Goal: Task Accomplishment & Management: Manage account settings

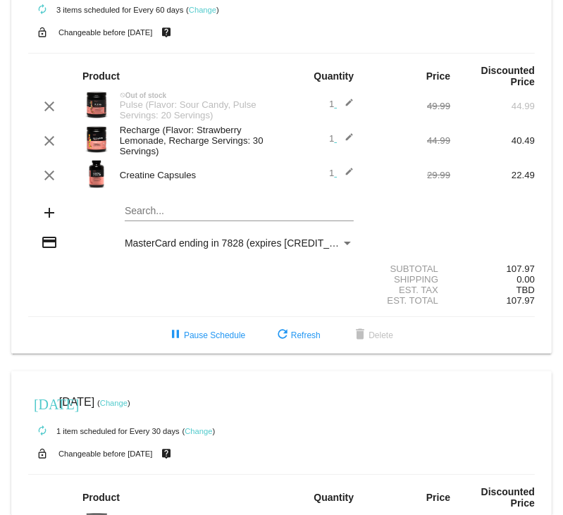
scroll to position [265, 0]
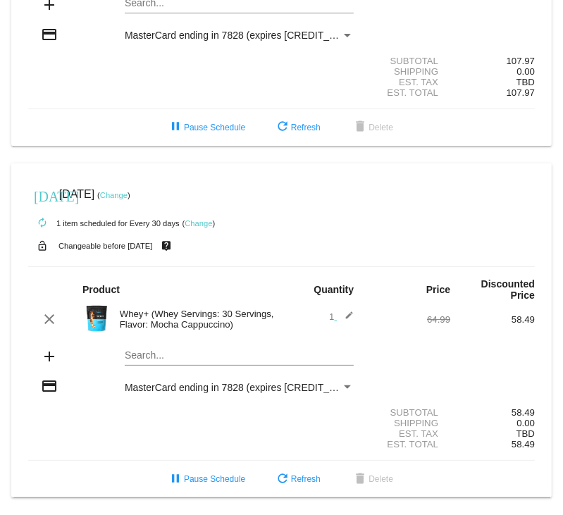
click at [347, 314] on mat-icon "edit" at bounding box center [345, 319] width 17 height 17
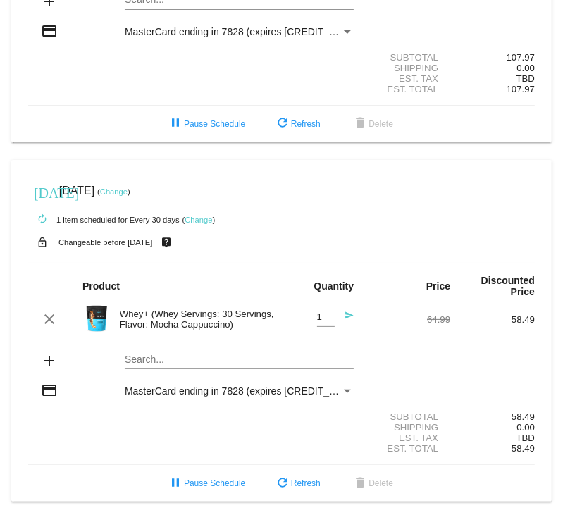
click at [332, 323] on input "1" at bounding box center [326, 317] width 18 height 11
click at [328, 323] on input "1" at bounding box center [326, 317] width 18 height 11
click at [385, 336] on div "clear Whey+ (Whey Servings: 30 Servings, Flavor: Mocha Cappuccino) Quantity sen…" at bounding box center [281, 320] width 507 height 38
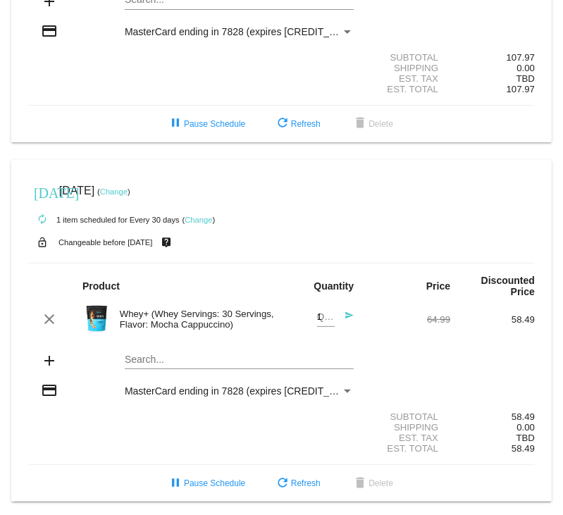
type input "1"
click at [325, 317] on input "1" at bounding box center [326, 317] width 18 height 11
type input "1"
click at [331, 323] on input "1" at bounding box center [326, 317] width 18 height 11
click at [347, 319] on mat-icon "send" at bounding box center [345, 319] width 17 height 17
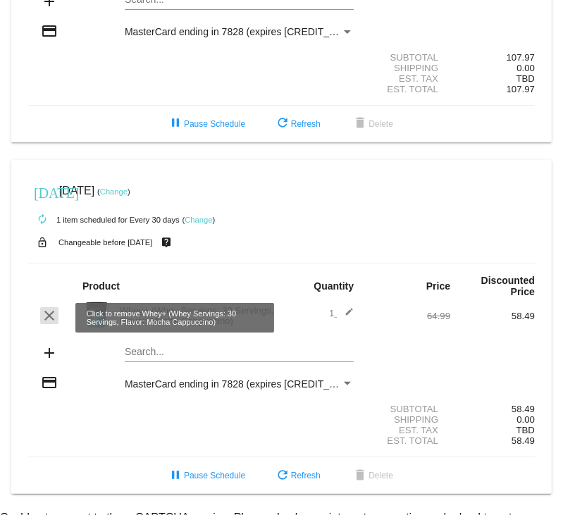
click at [48, 321] on mat-icon "clear" at bounding box center [49, 315] width 17 height 17
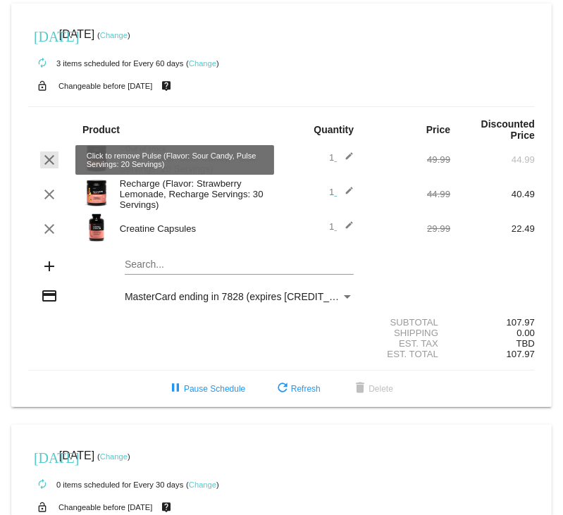
drag, startPoint x: 51, startPoint y: 160, endPoint x: 49, endPoint y: 168, distance: 8.7
click at [51, 160] on mat-icon "clear" at bounding box center [49, 160] width 17 height 17
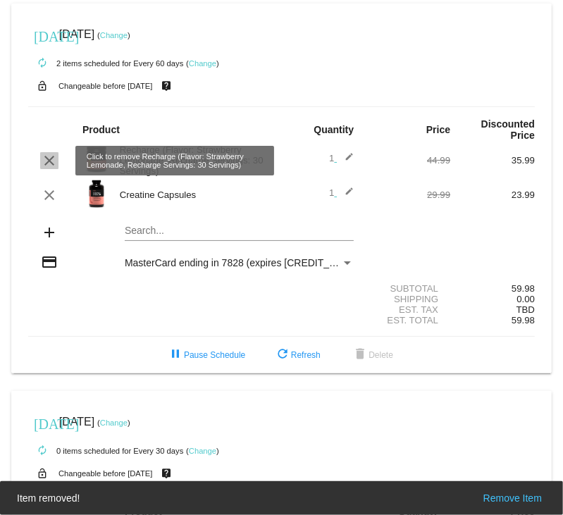
click at [45, 162] on mat-icon "clear" at bounding box center [49, 160] width 17 height 17
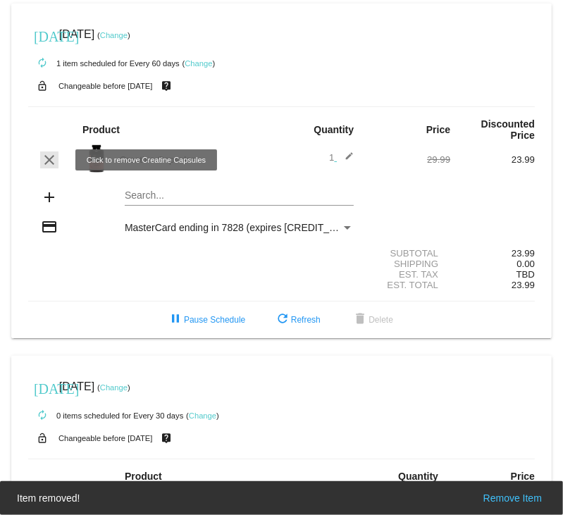
drag, startPoint x: 52, startPoint y: 163, endPoint x: 308, endPoint y: 174, distance: 256.0
click at [51, 162] on mat-icon "clear" at bounding box center [49, 160] width 17 height 17
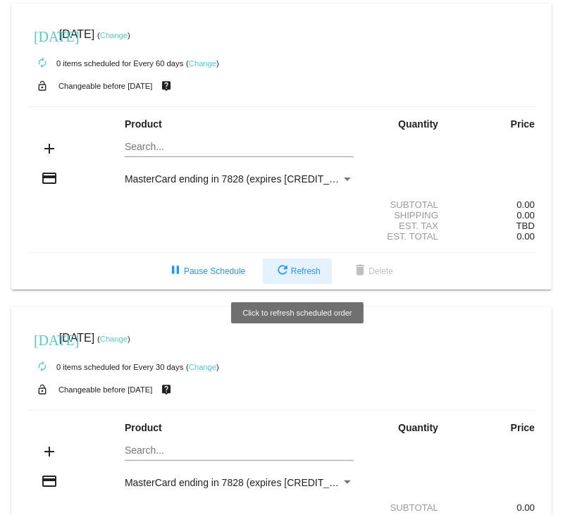
click at [307, 273] on span "refresh Refresh" at bounding box center [297, 271] width 47 height 10
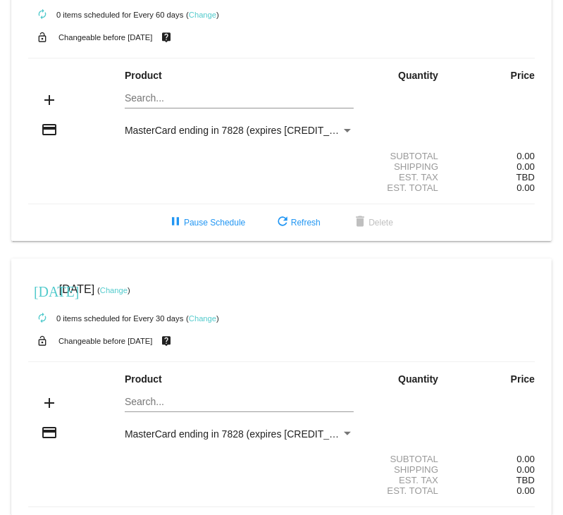
scroll to position [124, 0]
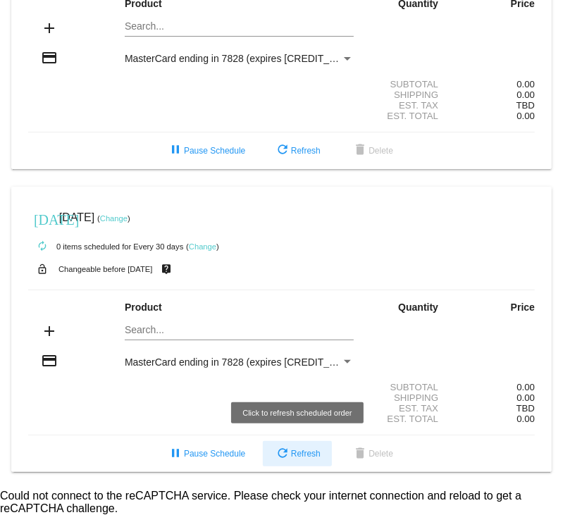
click at [288, 454] on mat-icon "refresh" at bounding box center [282, 454] width 17 height 17
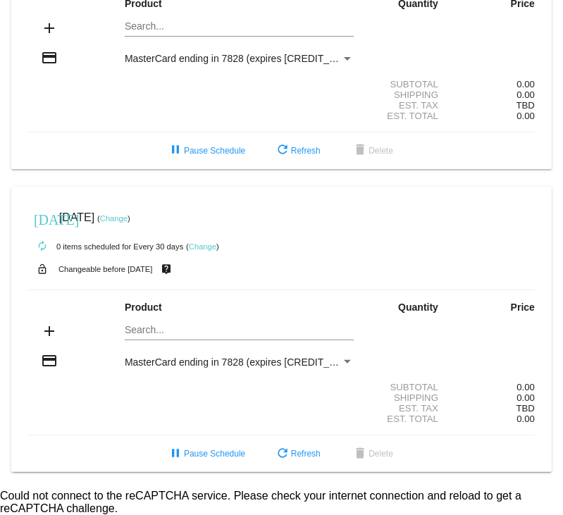
scroll to position [0, 0]
